Goal: Task Accomplishment & Management: Use online tool/utility

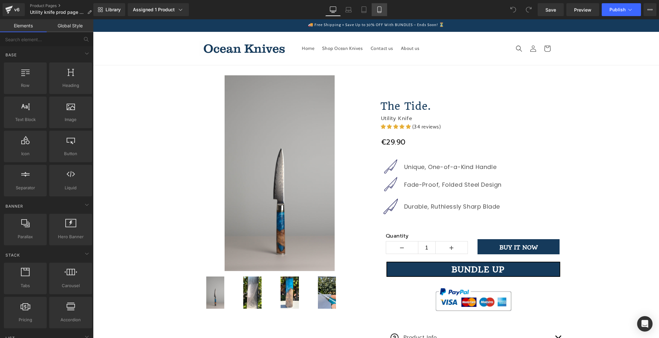
click at [379, 10] on icon at bounding box center [379, 9] width 6 height 6
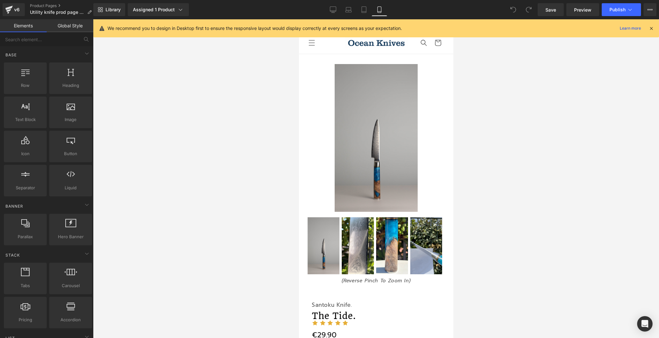
click at [651, 28] on icon at bounding box center [651, 28] width 6 height 6
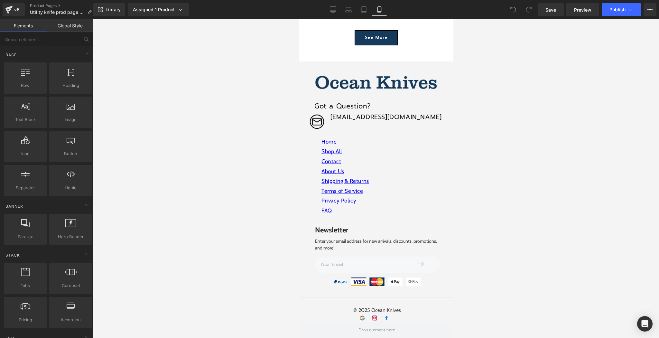
scroll to position [4575, 0]
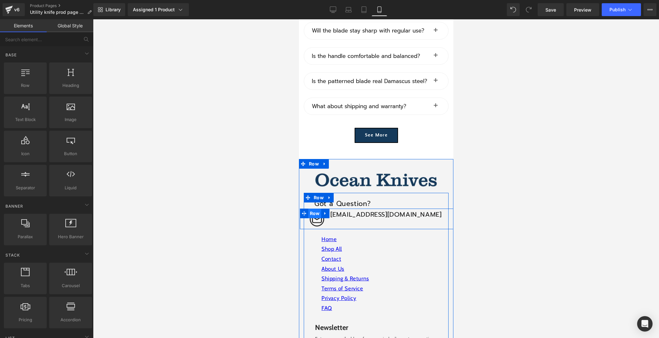
click at [314, 208] on span "Row" at bounding box center [314, 213] width 13 height 10
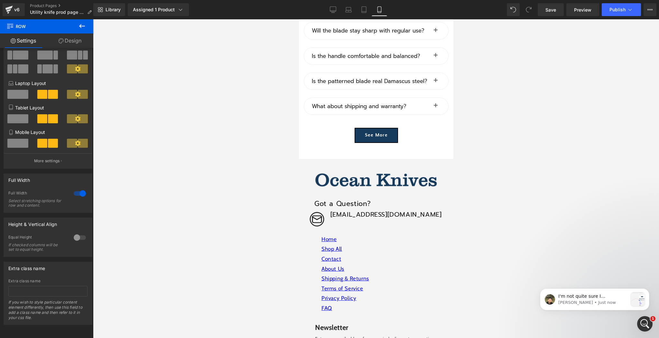
scroll to position [0, 0]
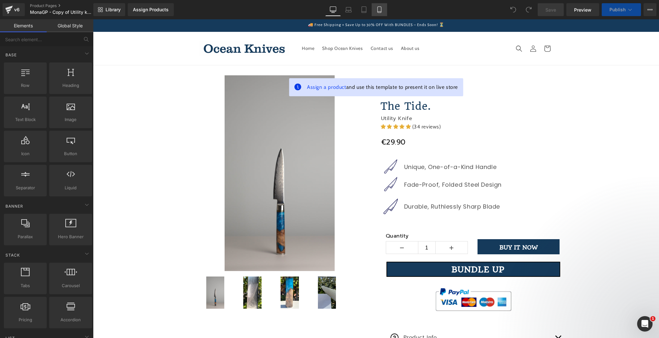
click at [377, 11] on icon at bounding box center [379, 9] width 6 height 6
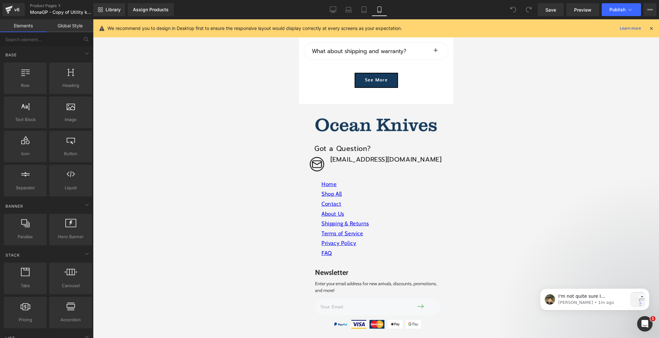
scroll to position [4617, 0]
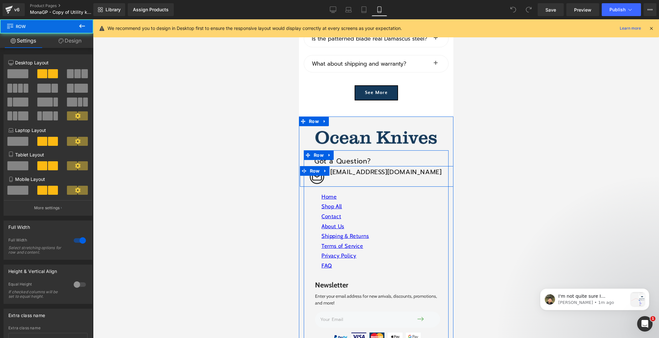
click at [348, 175] on div "Image" at bounding box center [337, 181] width 77 height 12
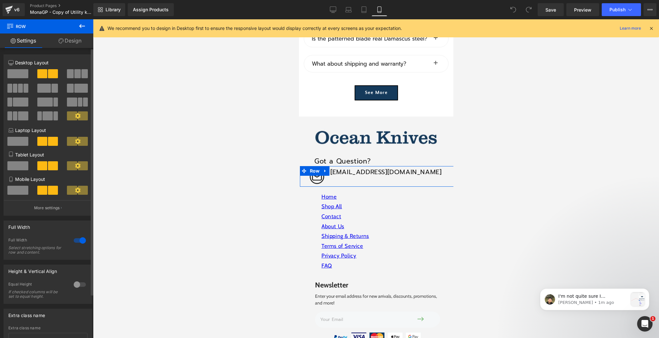
click at [81, 284] on div at bounding box center [79, 284] width 15 height 10
click at [53, 314] on span "Top" at bounding box center [47, 315] width 79 height 11
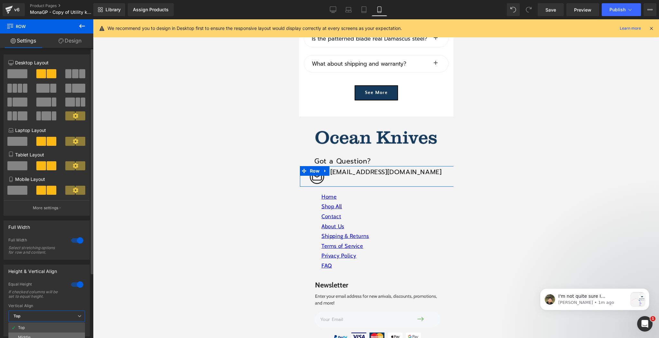
drag, startPoint x: 35, startPoint y: 335, endPoint x: 44, endPoint y: 334, distance: 9.4
click at [35, 335] on li "Middle" at bounding box center [46, 337] width 77 height 10
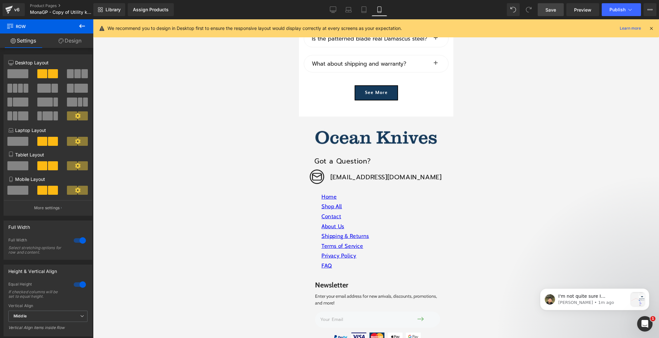
click at [549, 9] on span "Save" at bounding box center [550, 9] width 11 height 7
click at [579, 10] on span "Preview" at bounding box center [582, 9] width 17 height 7
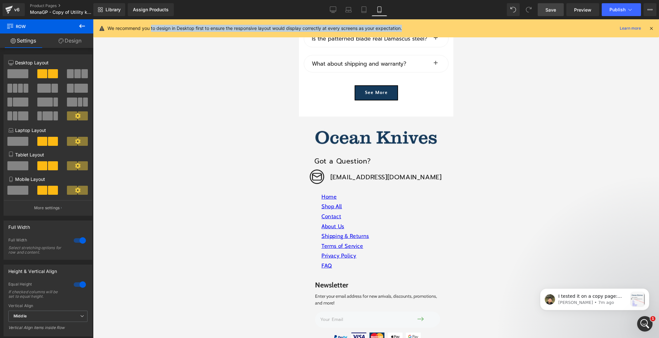
drag, startPoint x: 152, startPoint y: 27, endPoint x: 438, endPoint y: 28, distance: 285.9
click at [438, 28] on div "We recommend you to design in Desktop first to ensure the responsive layout wou…" at bounding box center [377, 28] width 541 height 8
drag, startPoint x: 428, startPoint y: 28, endPoint x: 148, endPoint y: 30, distance: 280.1
click at [148, 30] on div "We recommend you to design in Desktop first to ensure the responsive layout wou…" at bounding box center [377, 28] width 541 height 8
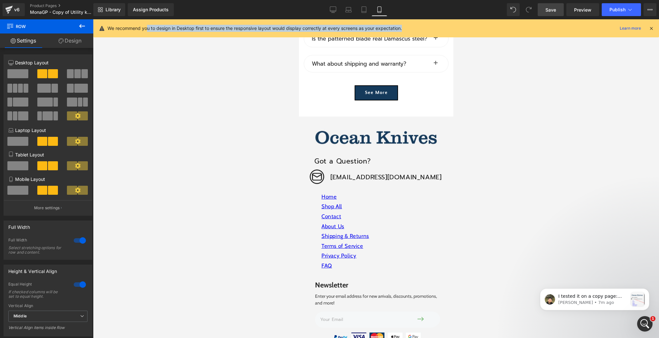
click at [148, 30] on p "We recommend you to design in Desktop first to ensure the responsive layout wou…" at bounding box center [254, 28] width 294 height 7
